Goal: Task Accomplishment & Management: Manage account settings

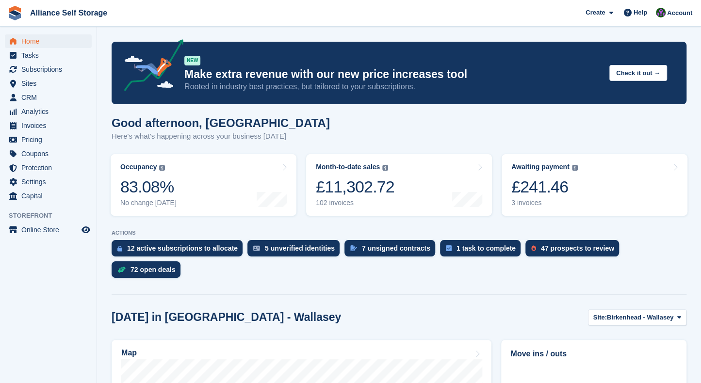
drag, startPoint x: 528, startPoint y: 19, endPoint x: 516, endPoint y: 12, distance: 14.1
click at [528, 19] on span "Alliance Self Storage Create Subscription Invoice Contact Deal Discount Page He…" at bounding box center [350, 13] width 701 height 26
click at [48, 128] on span "Invoices" at bounding box center [50, 126] width 58 height 14
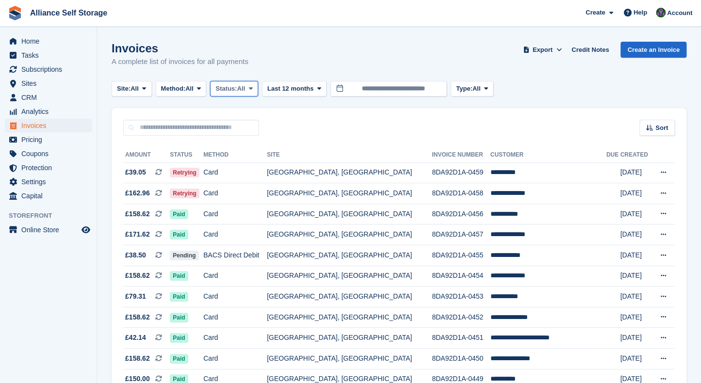
click at [238, 94] on button "Status: All" at bounding box center [234, 89] width 48 height 16
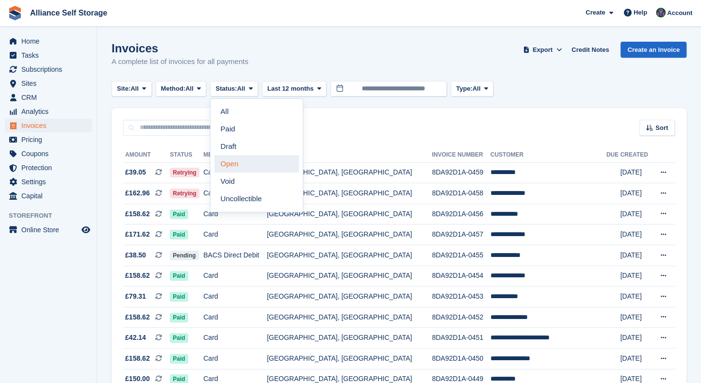
click at [249, 164] on link "Open" at bounding box center [256, 163] width 84 height 17
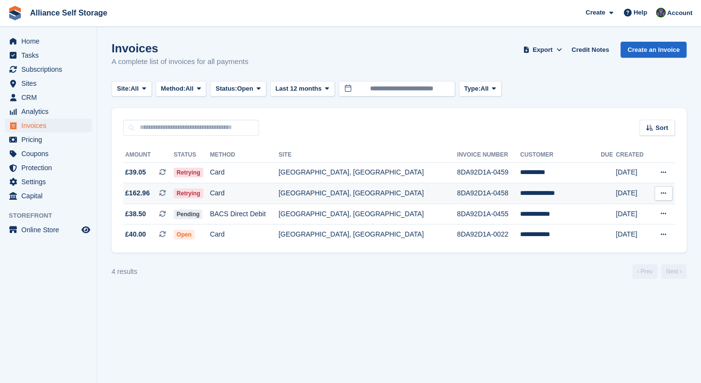
click at [333, 190] on td "[GEOGRAPHIC_DATA], [GEOGRAPHIC_DATA]" at bounding box center [367, 193] width 179 height 21
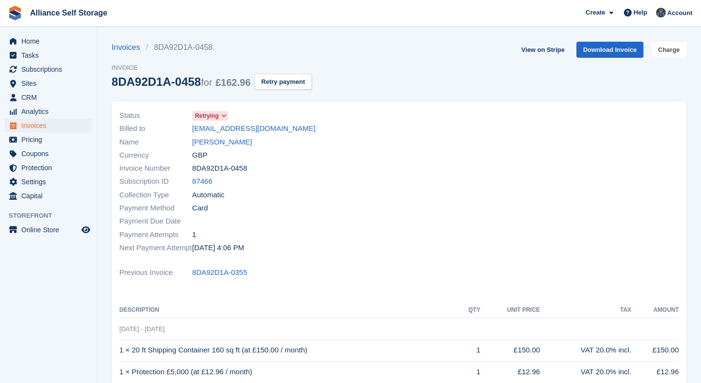
click at [674, 50] on link "Charge" at bounding box center [668, 50] width 35 height 16
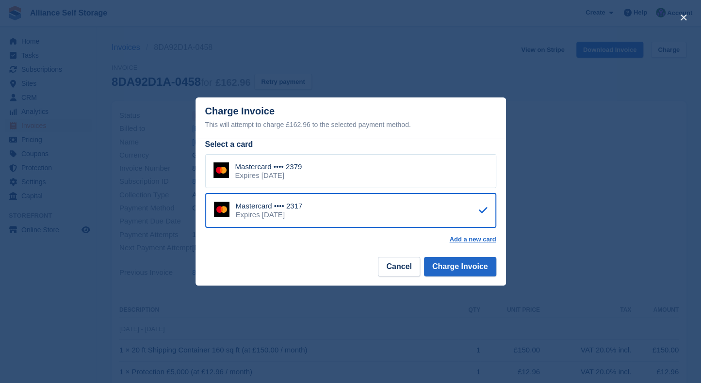
click at [416, 166] on div "Mastercard •••• 2379 Expires September 2027" at bounding box center [350, 171] width 291 height 34
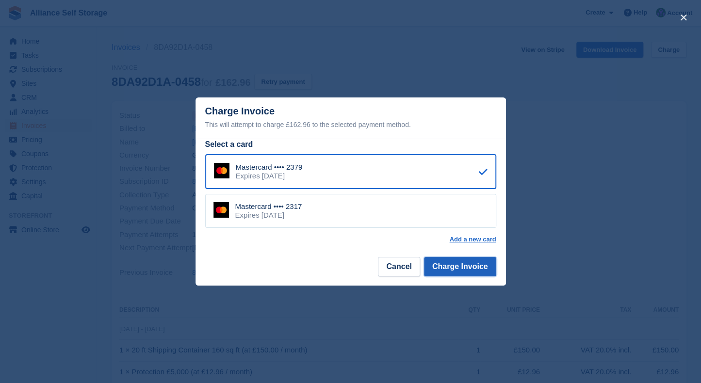
click at [458, 271] on button "Charge Invoice" at bounding box center [460, 266] width 72 height 19
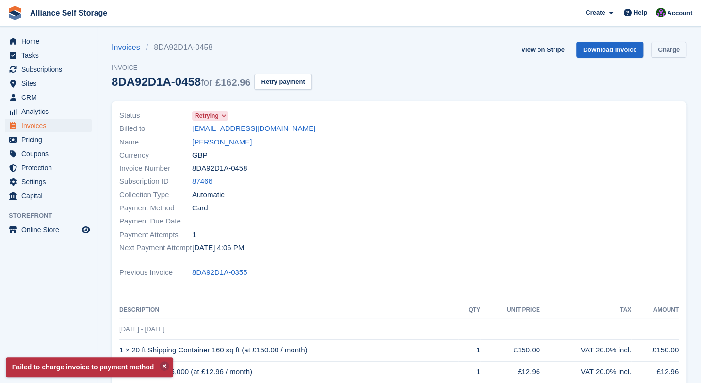
click at [670, 54] on link "Charge" at bounding box center [668, 50] width 35 height 16
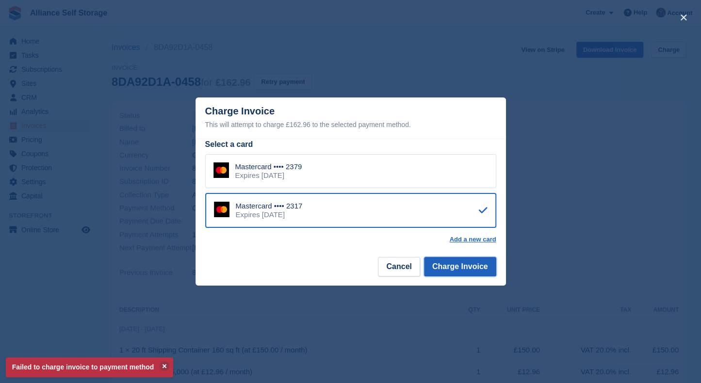
click at [451, 264] on button "Charge Invoice" at bounding box center [460, 266] width 72 height 19
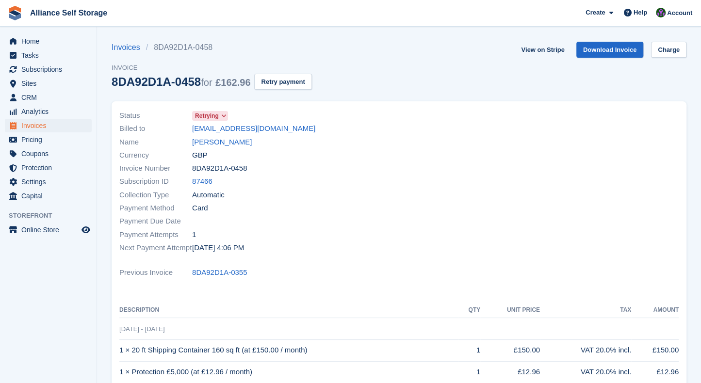
click at [126, 10] on span "Alliance Self Storage Create Subscription Invoice Contact Deal Discount Page He…" at bounding box center [350, 13] width 701 height 26
click at [47, 127] on span "Invoices" at bounding box center [50, 126] width 58 height 14
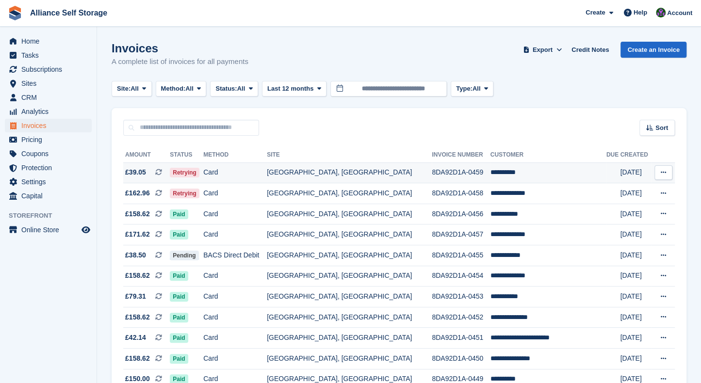
click at [267, 172] on td "Card" at bounding box center [235, 172] width 64 height 21
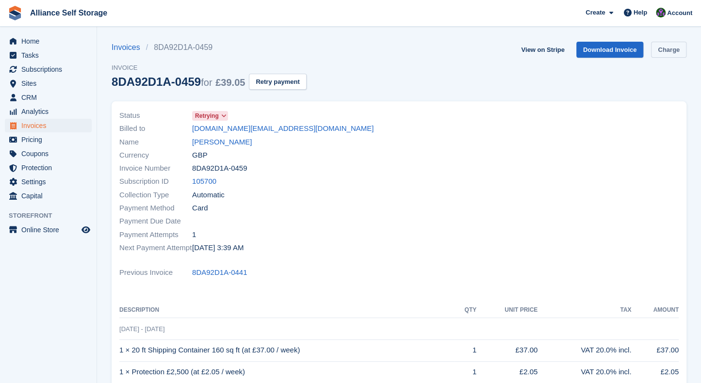
click at [673, 51] on link "Charge" at bounding box center [668, 50] width 35 height 16
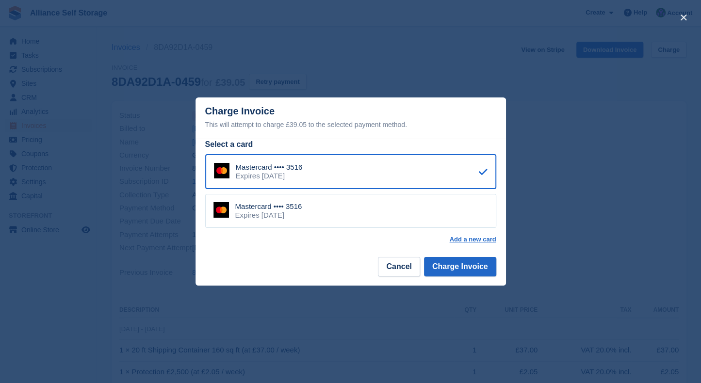
click at [402, 210] on div "Mastercard •••• 3516 Expires April 2027" at bounding box center [350, 211] width 291 height 34
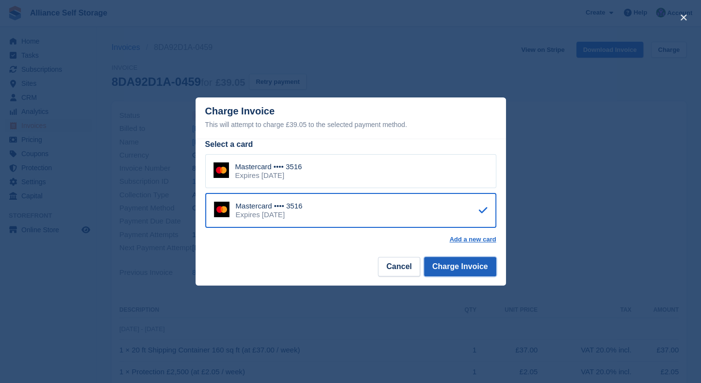
click at [445, 265] on button "Charge Invoice" at bounding box center [460, 266] width 72 height 19
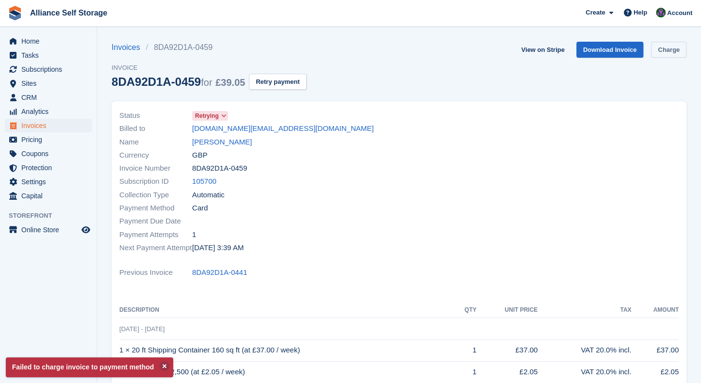
click at [670, 51] on link "Charge" at bounding box center [668, 50] width 35 height 16
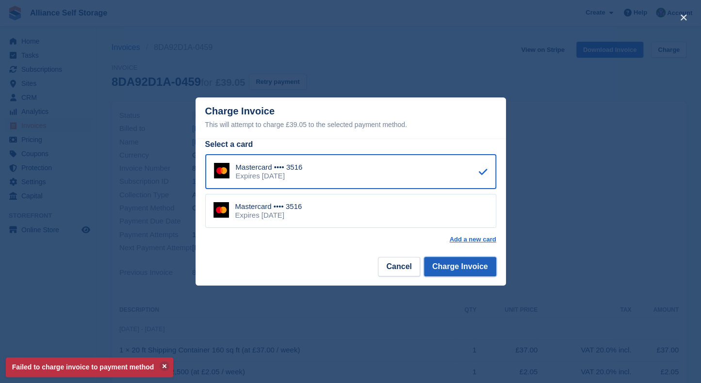
click at [466, 266] on button "Charge Invoice" at bounding box center [460, 266] width 72 height 19
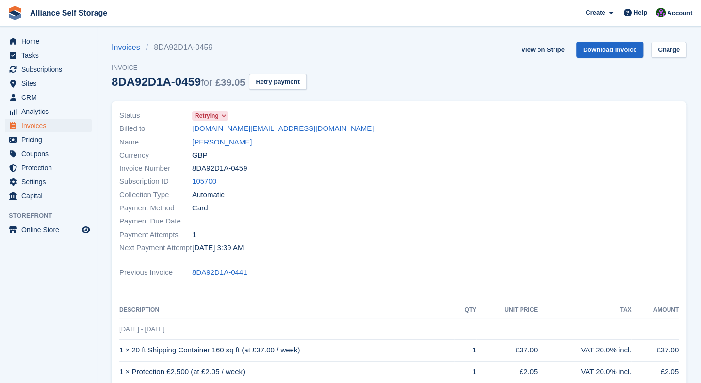
click at [114, 37] on section "Failed to charge invoice to payment method Invoices 8DA92D1A-0459 Invoice 8DA92…" at bounding box center [399, 292] width 604 height 584
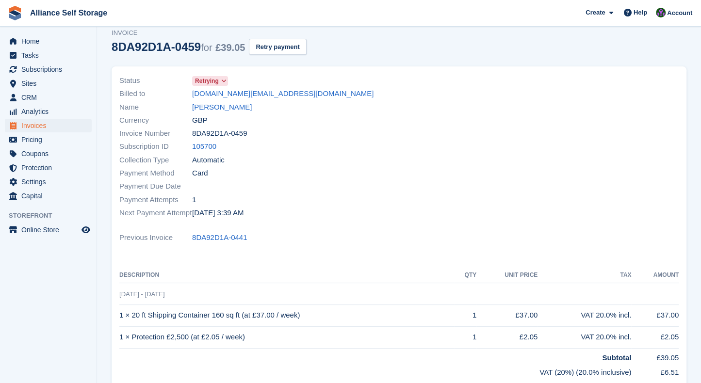
scroll to position [33, 0]
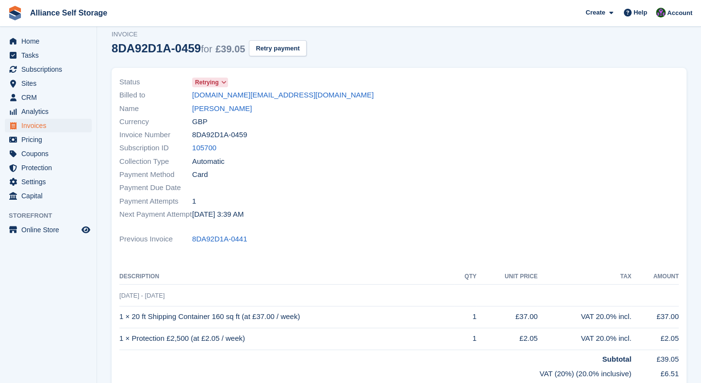
click at [371, 150] on div "Subscription ID 105700" at bounding box center [256, 148] width 274 height 13
click at [393, 52] on div "Invoices 8DA92D1A-0459 Invoice 8DA92D1A-0459 for £39.05 Retry payment View on S…" at bounding box center [399, 38] width 575 height 60
click at [676, 13] on span "Account" at bounding box center [679, 13] width 25 height 10
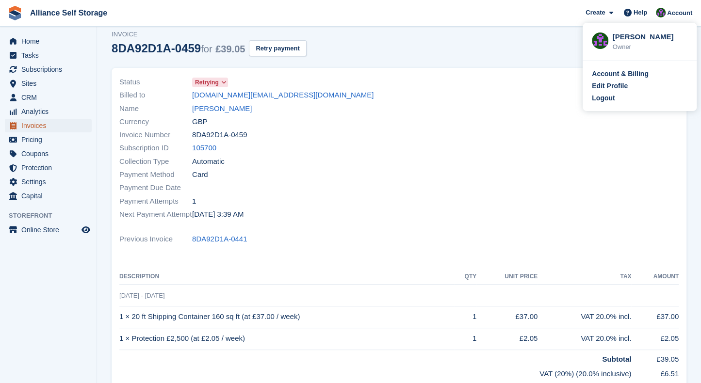
click at [44, 127] on span "Invoices" at bounding box center [50, 126] width 58 height 14
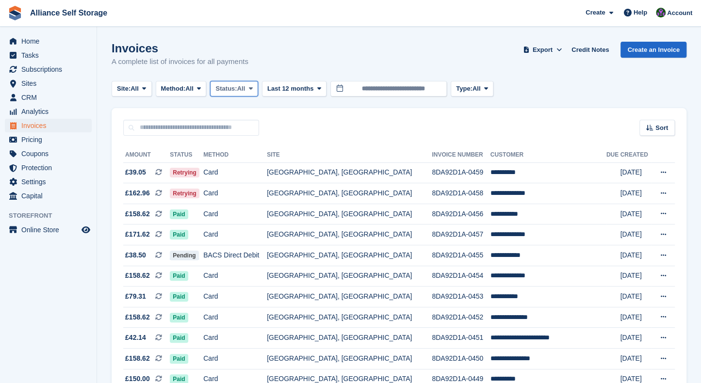
click at [243, 85] on span "All" at bounding box center [241, 89] width 8 height 10
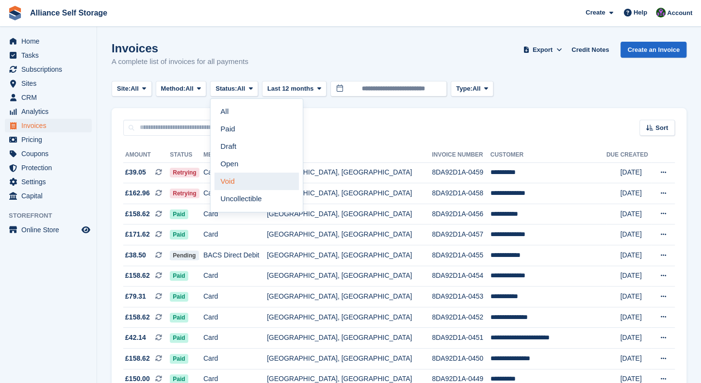
click at [255, 178] on link "Void" at bounding box center [256, 181] width 84 height 17
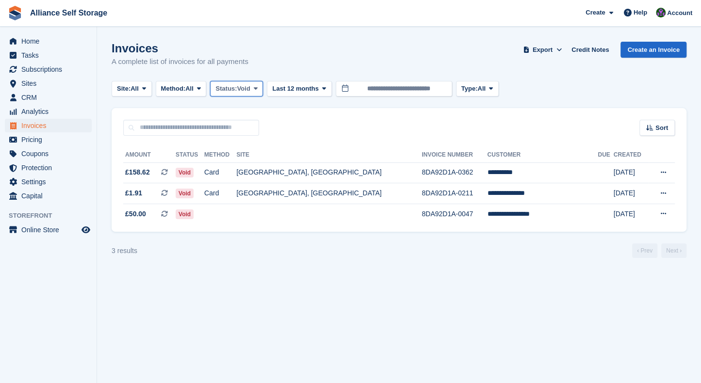
click at [250, 89] on span "Void" at bounding box center [243, 89] width 13 height 10
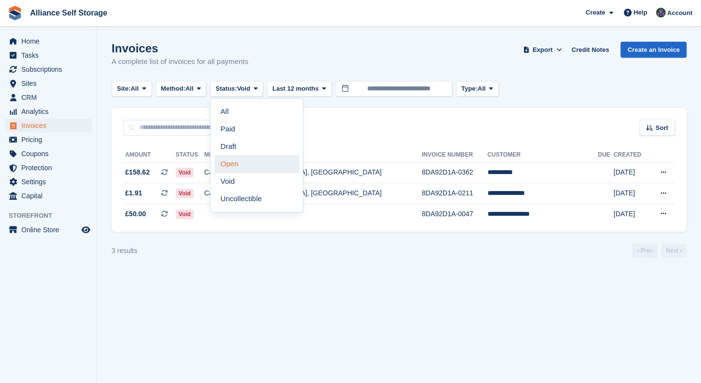
click at [266, 160] on link "Open" at bounding box center [256, 163] width 84 height 17
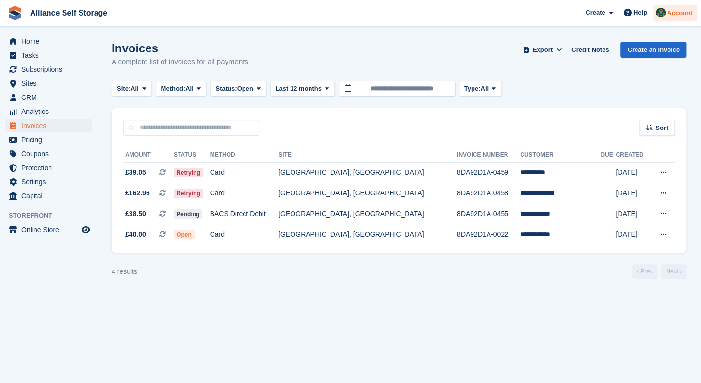
click at [667, 6] on div "Account" at bounding box center [674, 13] width 43 height 17
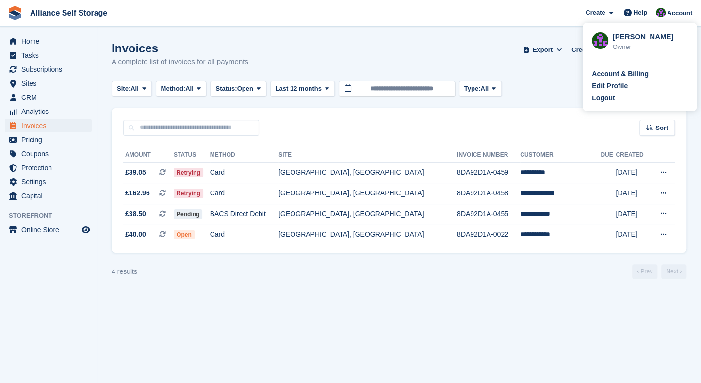
click at [621, 103] on div "Logout" at bounding box center [640, 98] width 96 height 10
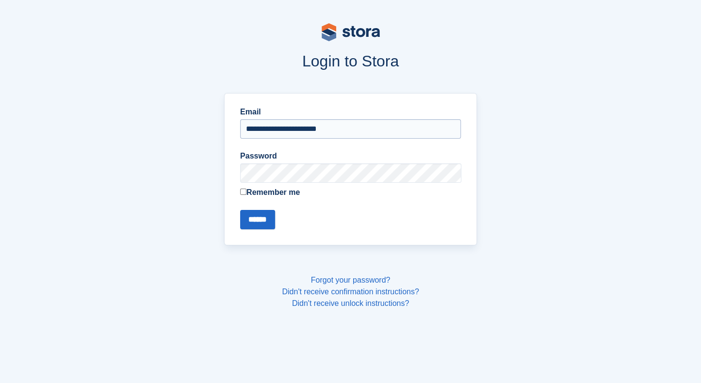
click at [372, 132] on input "**********" at bounding box center [350, 128] width 221 height 19
type input "**********"
click at [257, 218] on input "******" at bounding box center [257, 219] width 35 height 19
